Goal: Task Accomplishment & Management: Complete application form

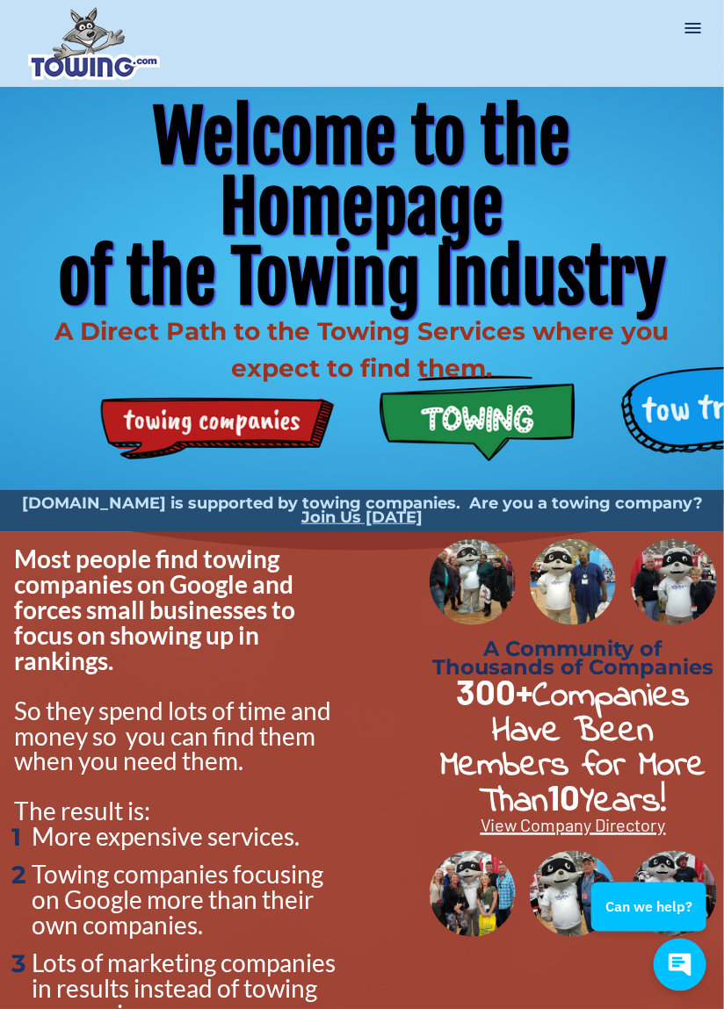
click at [264, 423] on div "Welcome to the Homepage of the Towing Industry A Direct Path to the Towing Serv…" at bounding box center [362, 288] width 724 height 403
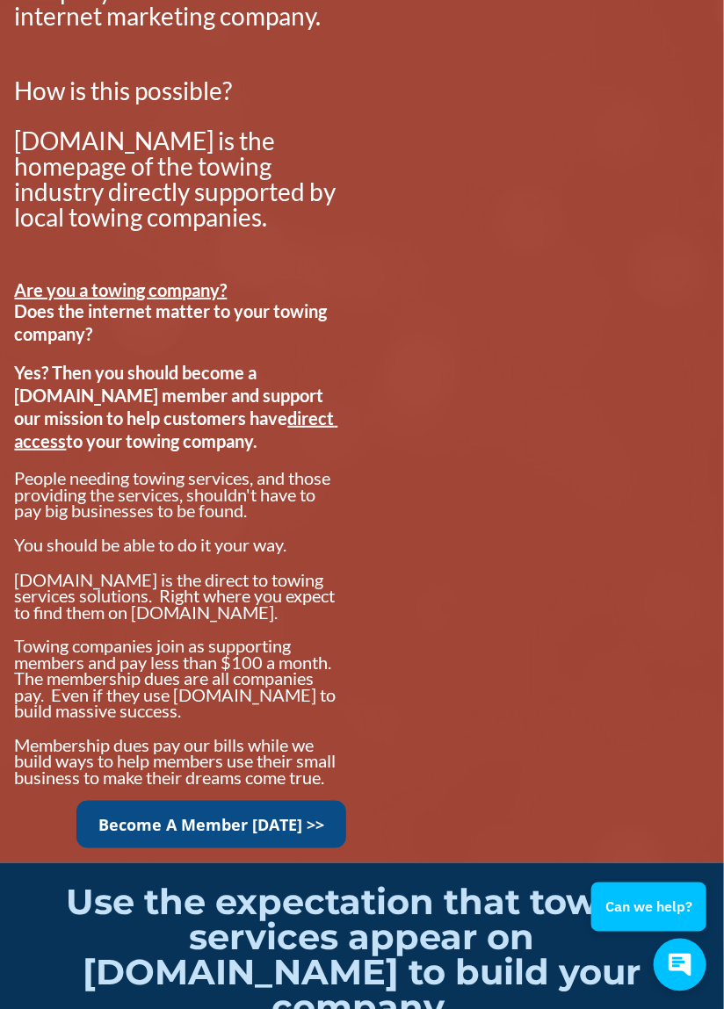
scroll to position [1430, 0]
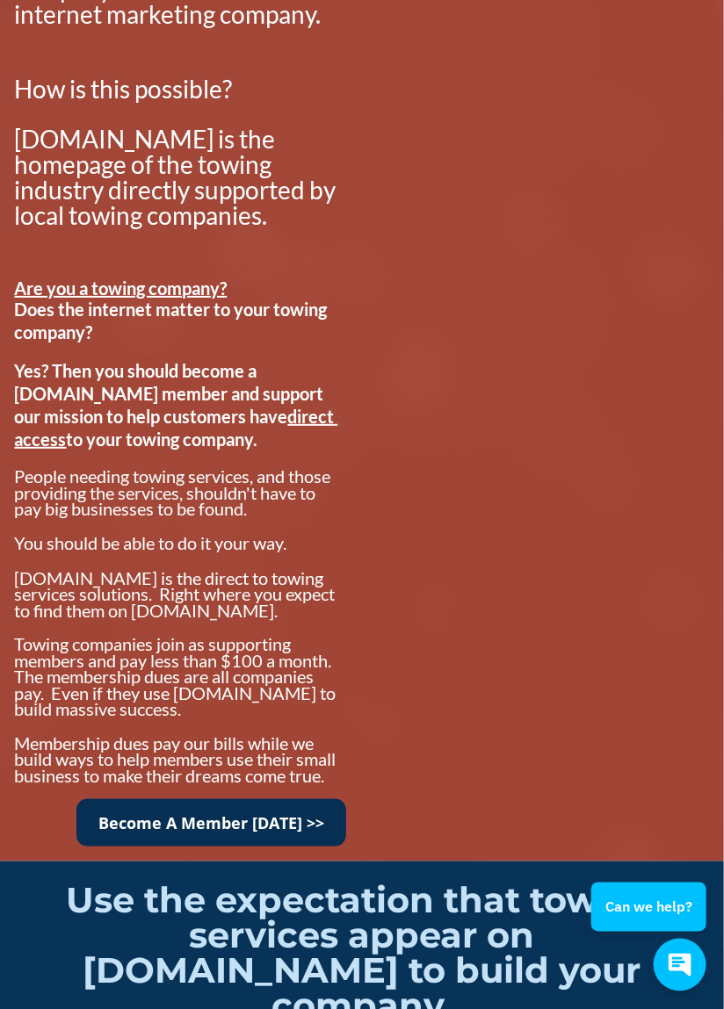
click at [217, 826] on link "Become A Member [DATE] >>" at bounding box center [211, 823] width 270 height 48
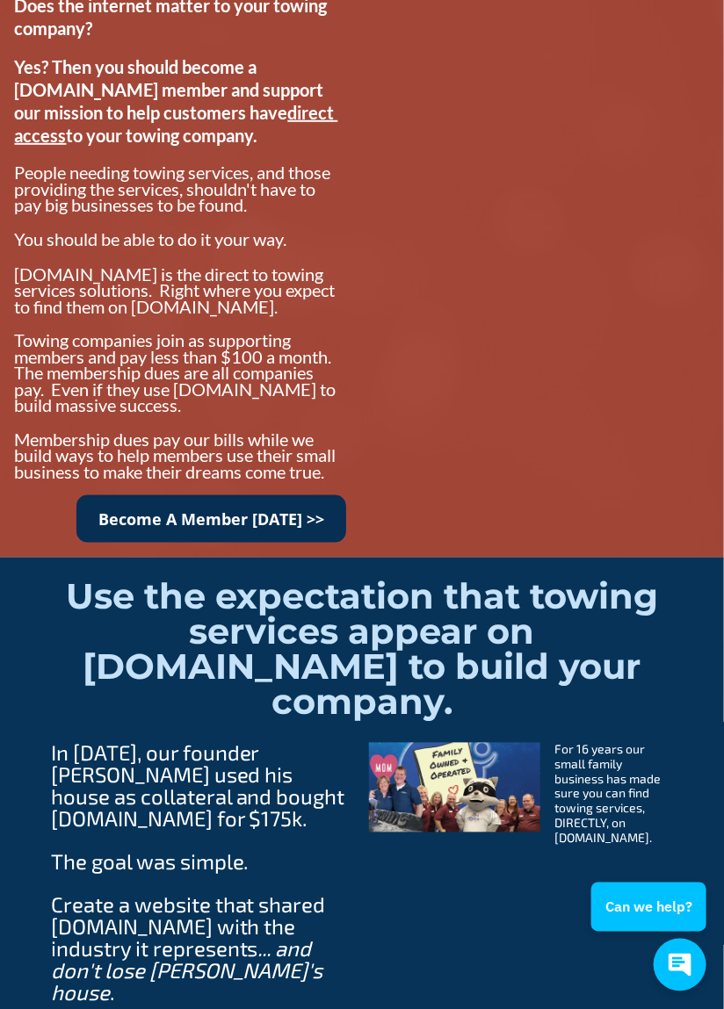
scroll to position [1735, 0]
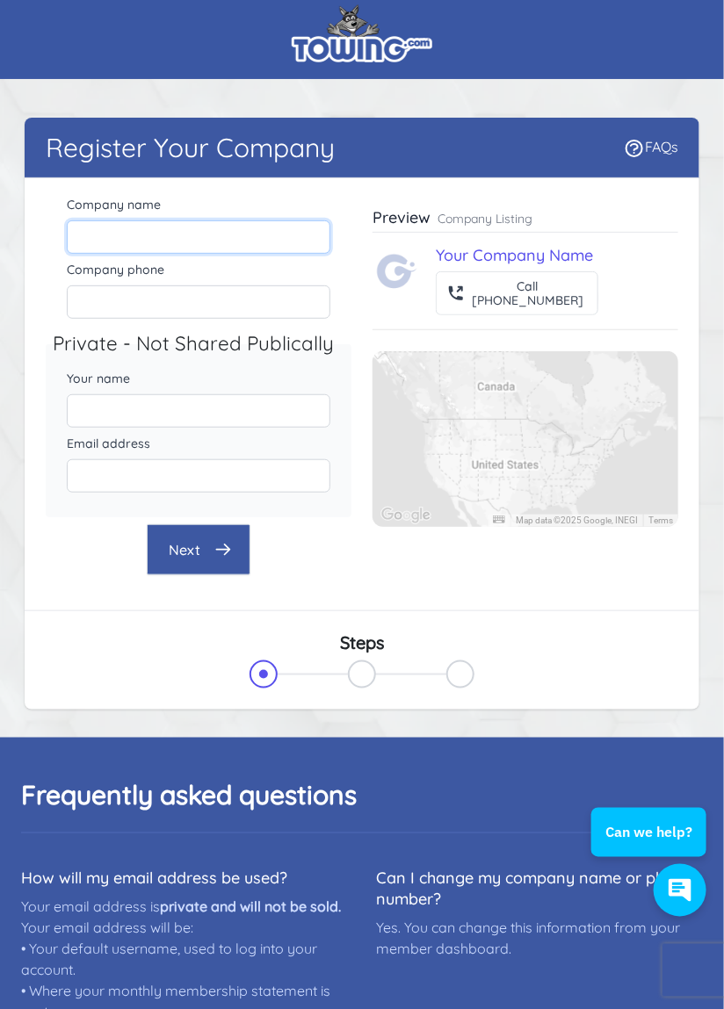
click at [187, 230] on input "Company name" at bounding box center [198, 236] width 263 height 33
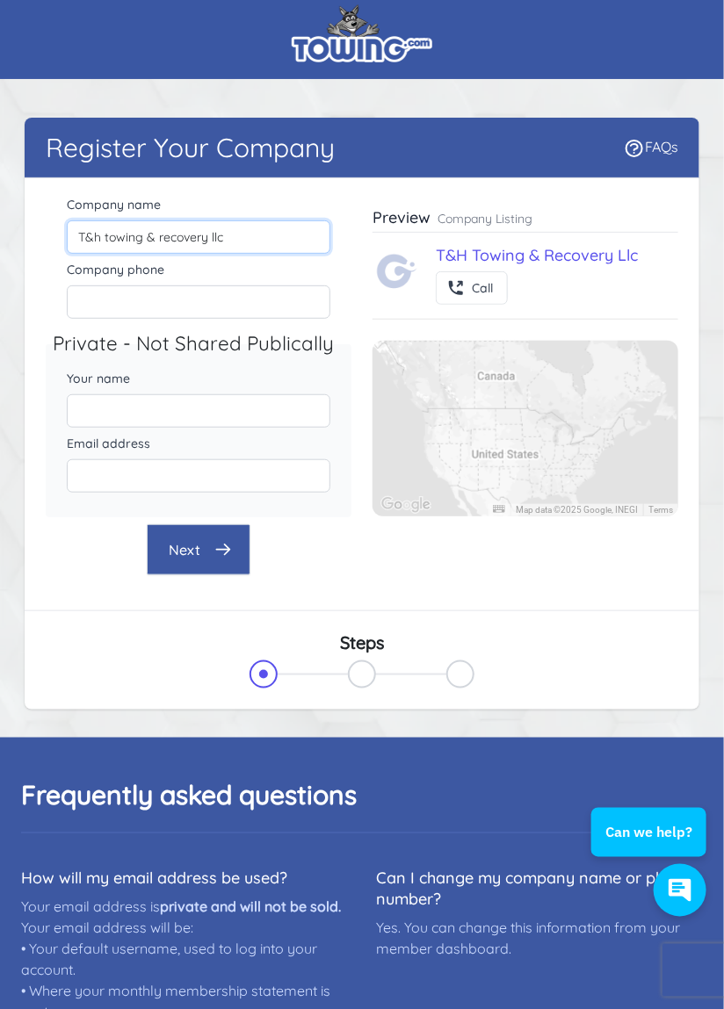
click at [249, 234] on input "T&h towing & recovery llc" at bounding box center [198, 236] width 263 height 33
click at [158, 232] on input "T&h towing & recovery" at bounding box center [198, 236] width 263 height 33
click at [160, 240] on input "T&h towing & recovery" at bounding box center [198, 236] width 263 height 33
click at [110, 234] on input "T&h towing & Recovery" at bounding box center [198, 236] width 263 height 33
type input "T&H Towing & Recovery"
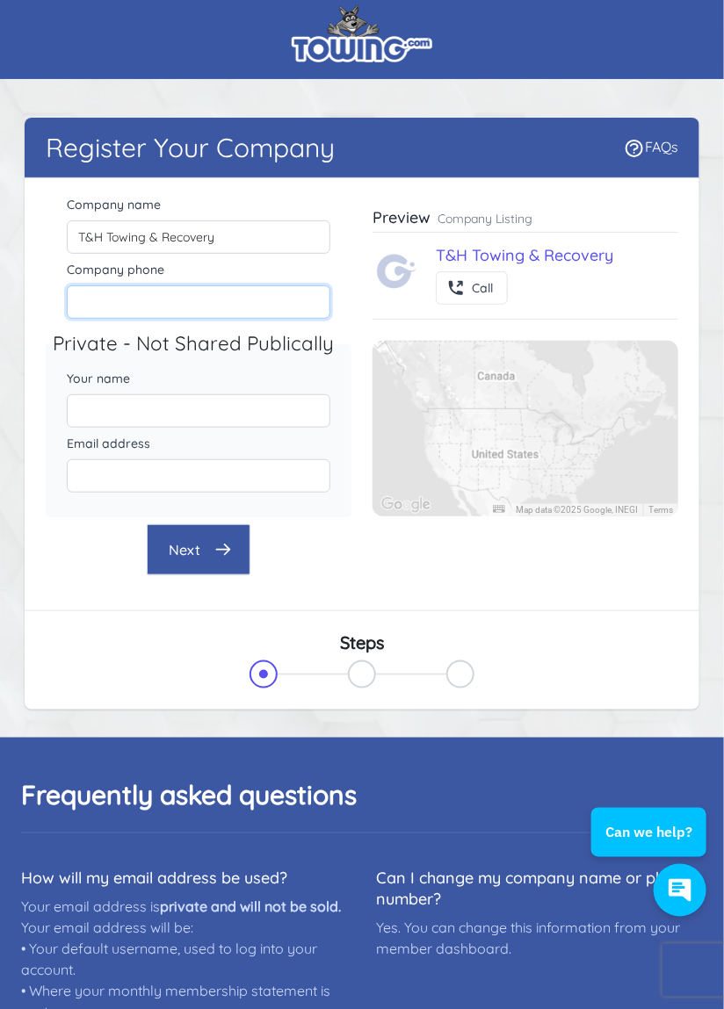
click at [255, 302] on input "Company phone" at bounding box center [198, 301] width 263 height 33
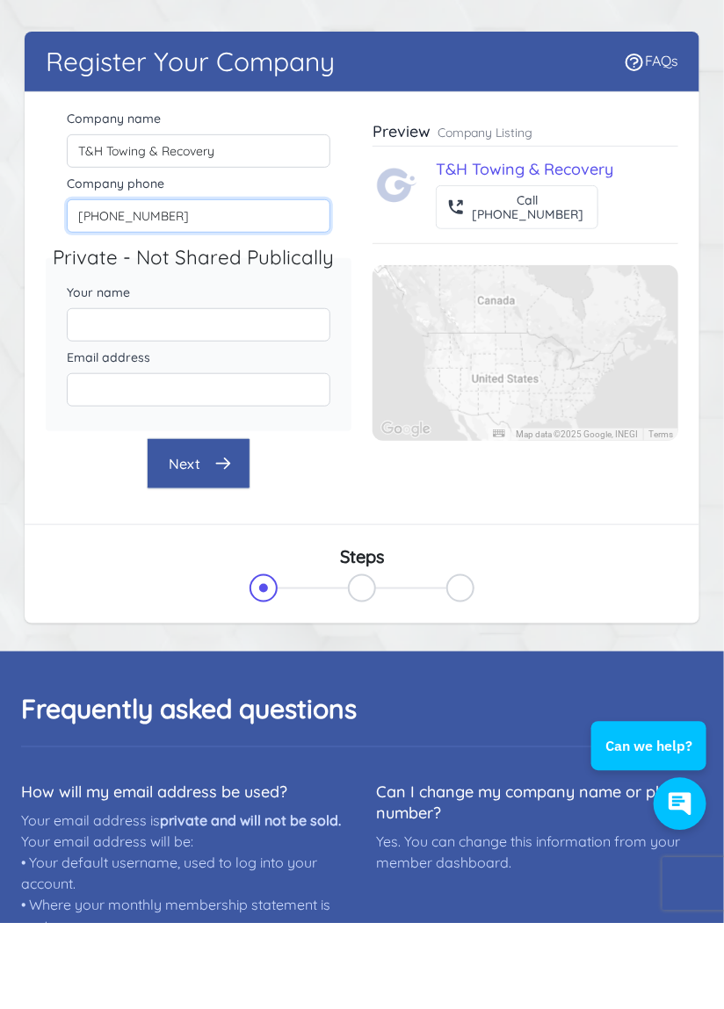
type input "[PHONE_NUMBER]"
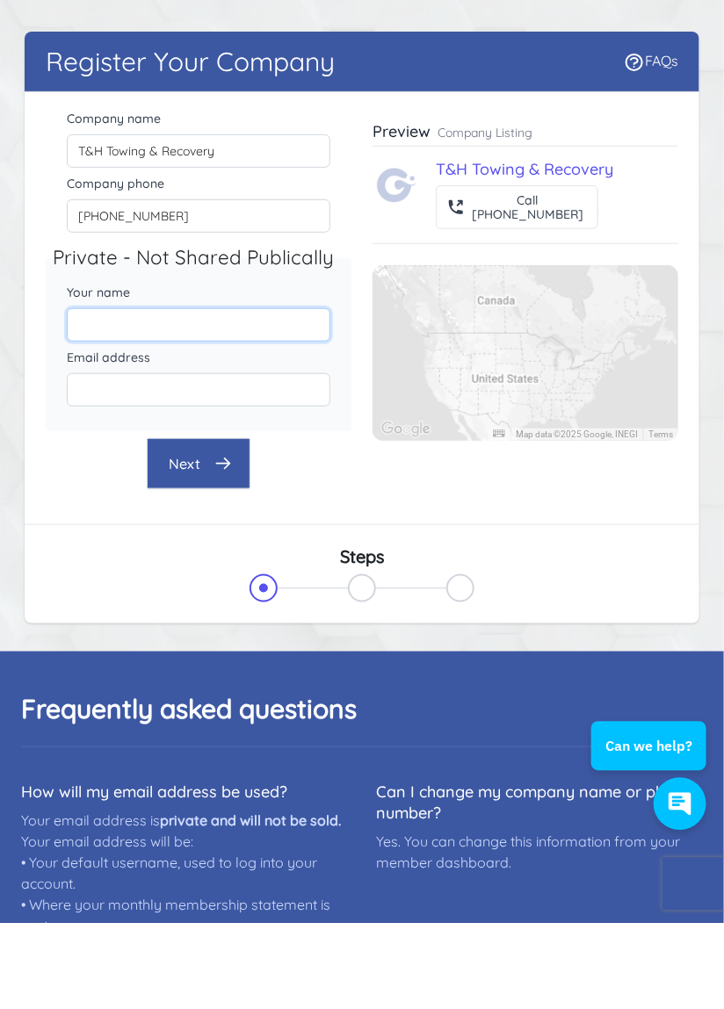
click at [241, 409] on input "Your name" at bounding box center [198, 410] width 263 height 33
type input "[PERSON_NAME]"
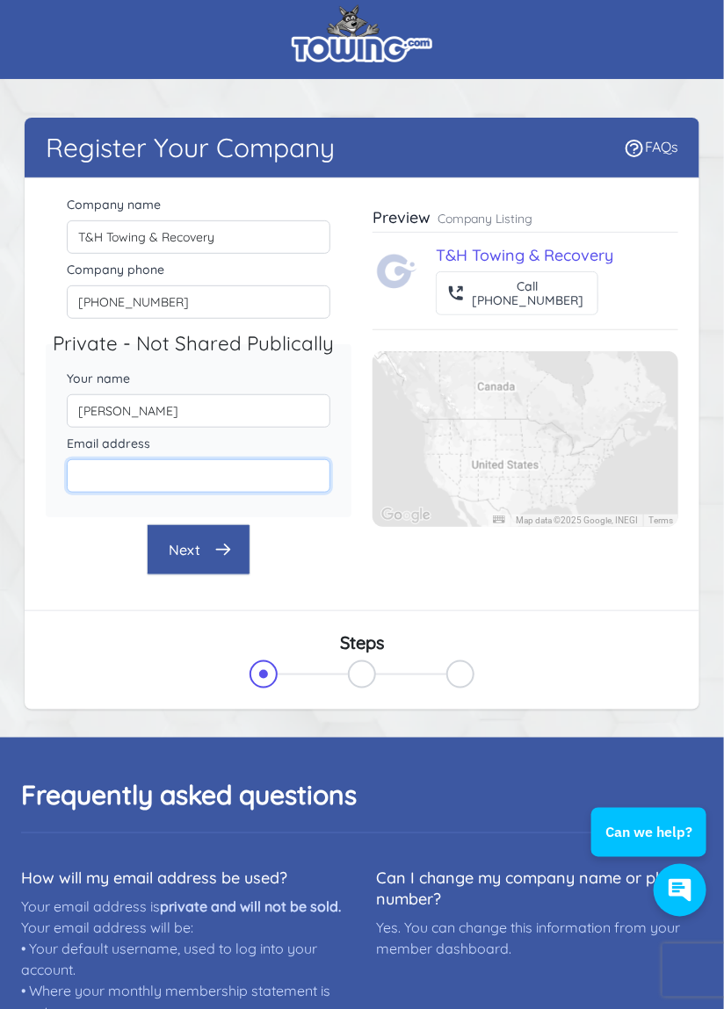
click at [246, 467] on input "Email address" at bounding box center [198, 475] width 263 height 33
type input "[EMAIL_ADDRESS][DOMAIN_NAME]"
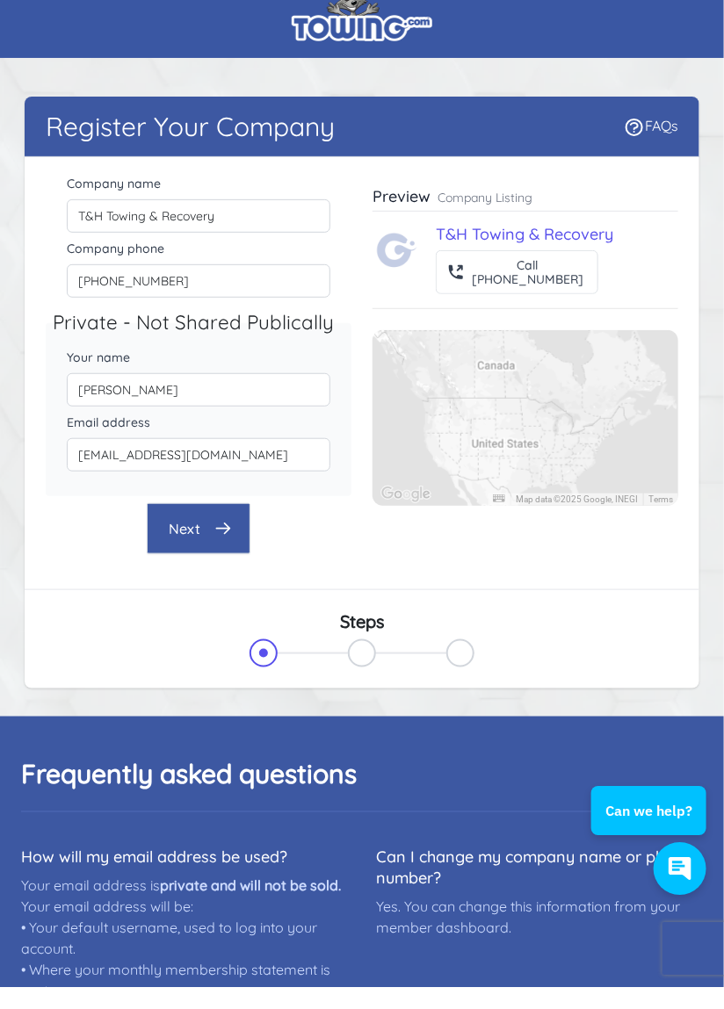
click at [197, 558] on button "Next" at bounding box center [199, 549] width 104 height 51
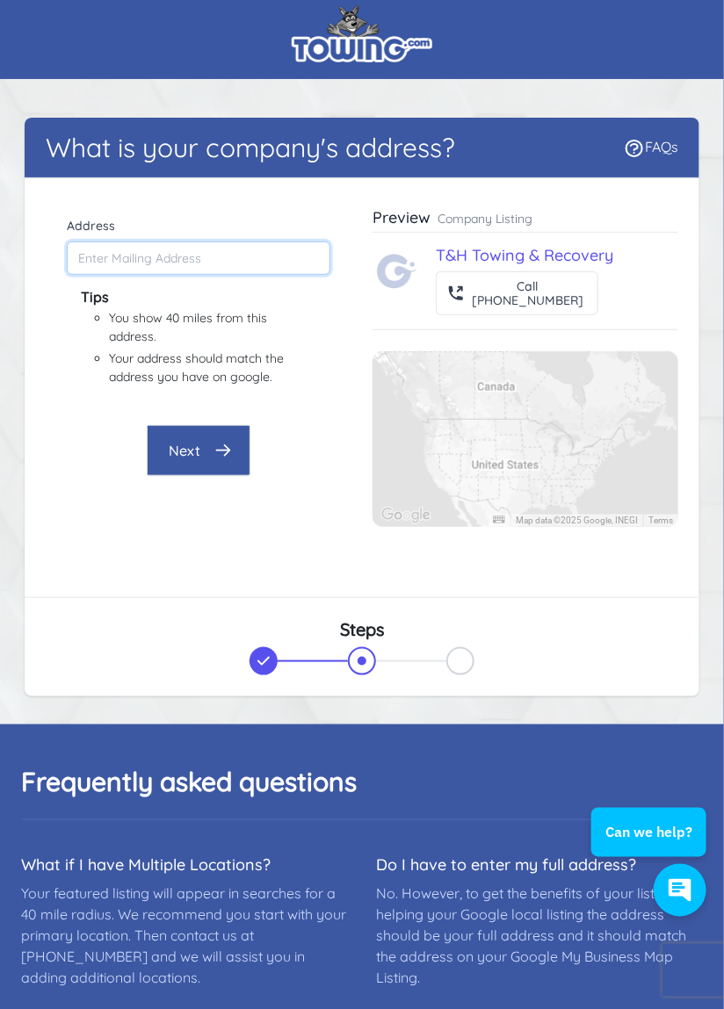
click at [234, 265] on input "Address" at bounding box center [198, 258] width 263 height 33
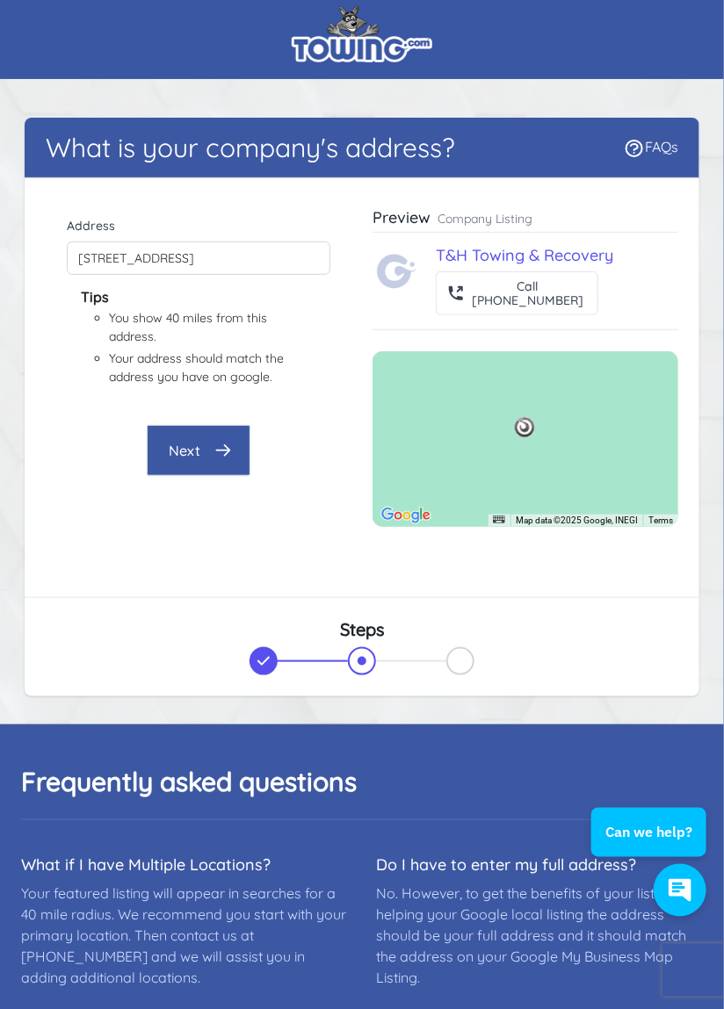
type input "[STREET_ADDRESS][PERSON_NAME]"
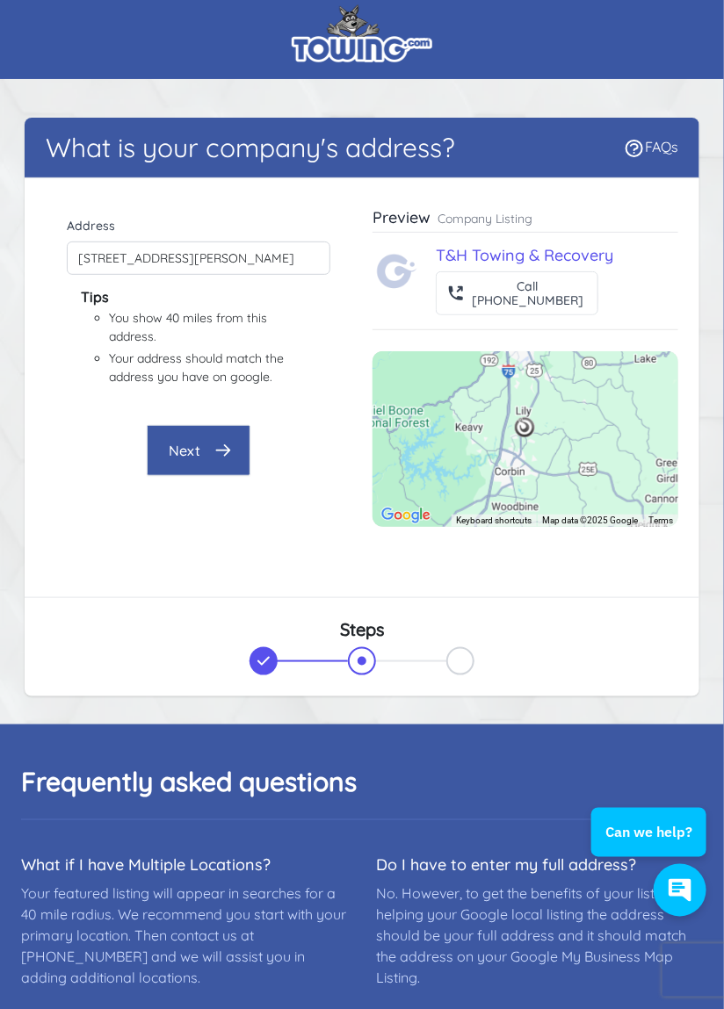
click at [220, 451] on icon "button" at bounding box center [223, 451] width 18 height 18
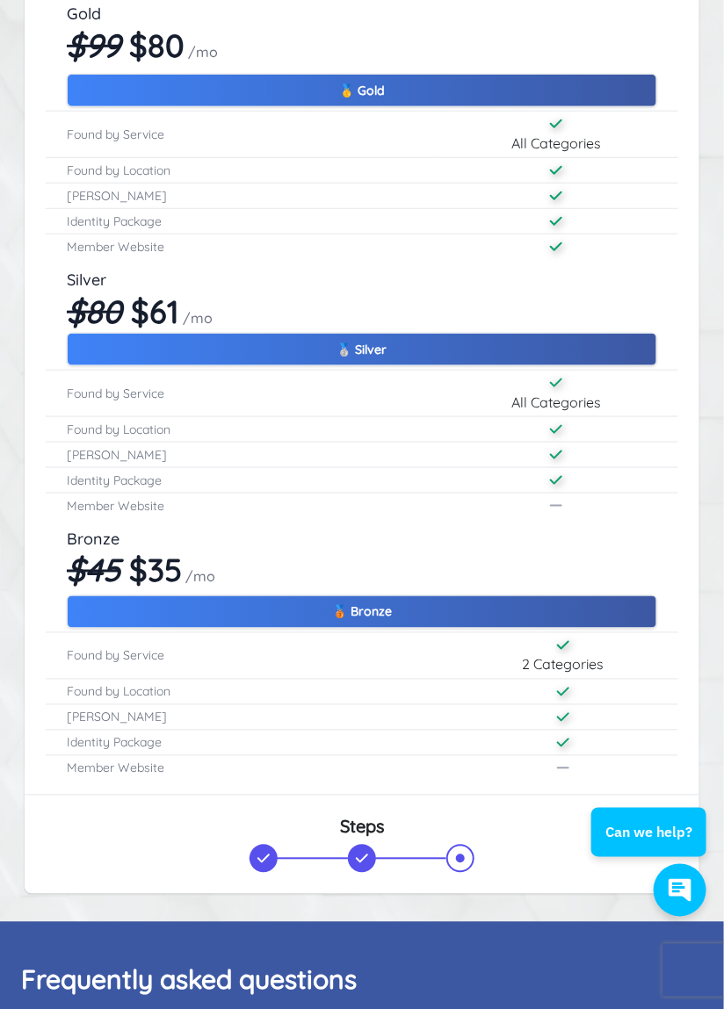
scroll to position [206, 0]
